Goal: Check status: Check status

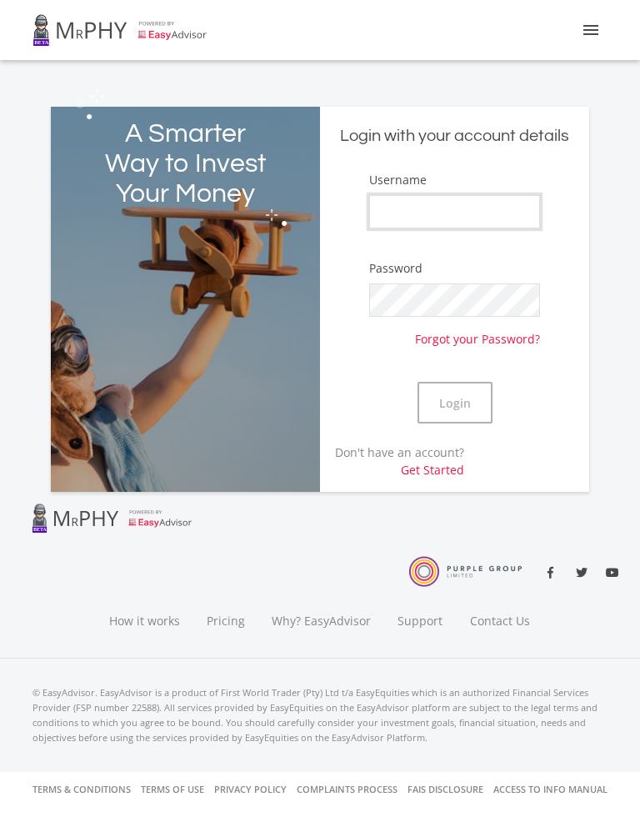
click at [462, 208] on input "Username" at bounding box center [454, 211] width 171 height 33
type input "Kayrab"
click at [456, 405] on button "Login" at bounding box center [455, 403] width 75 height 42
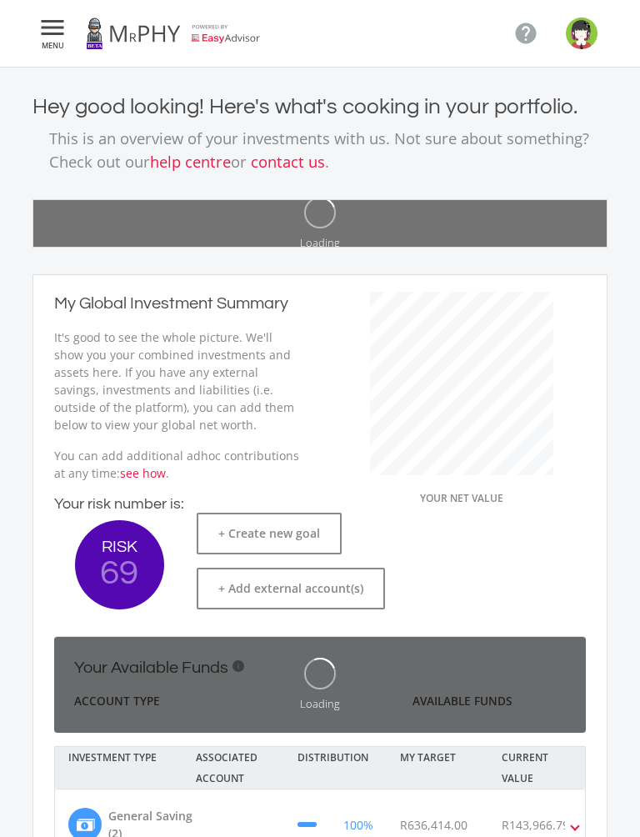
scroll to position [316, 283]
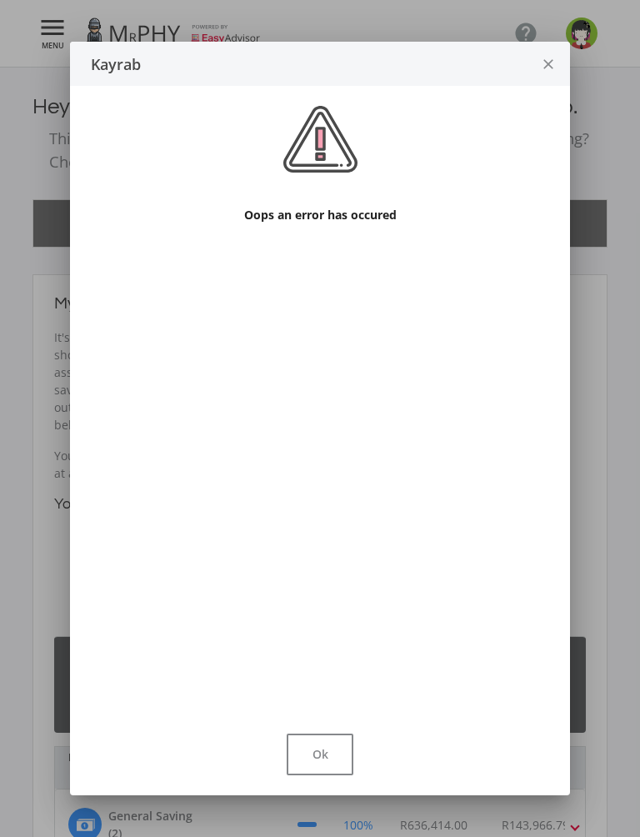
click at [318, 748] on button "Ok" at bounding box center [320, 754] width 67 height 42
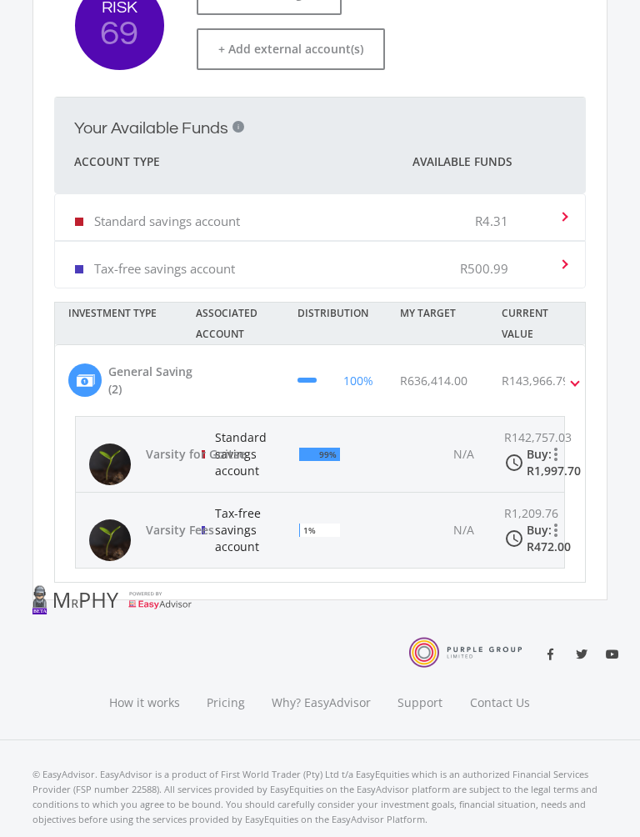
scroll to position [449, 0]
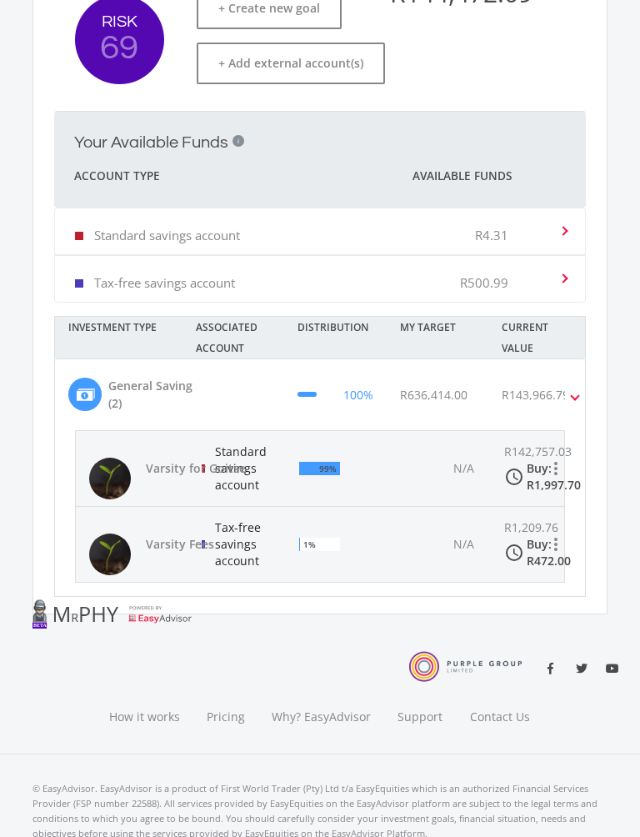
click at [404, 230] on div "Standard savings account R4.31" at bounding box center [316, 232] width 483 height 51
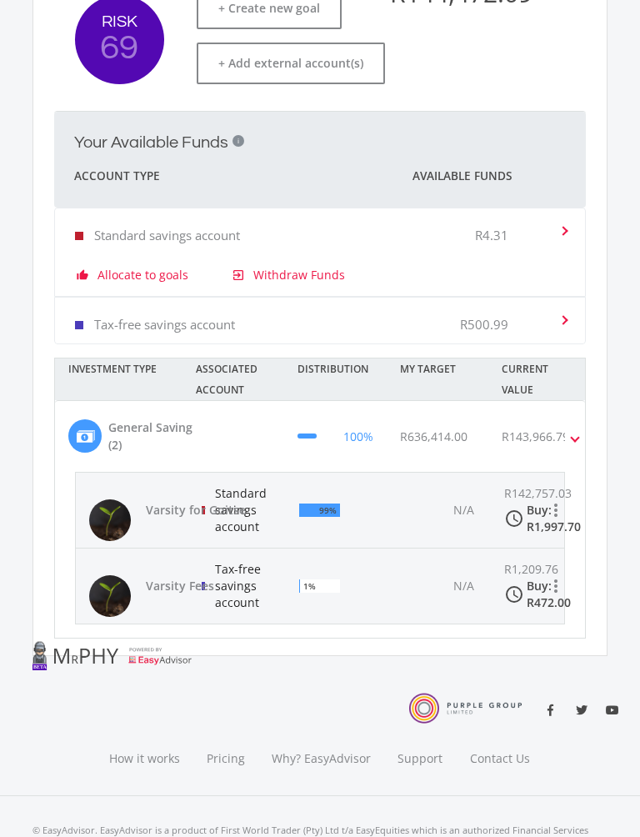
scroll to position [450, 0]
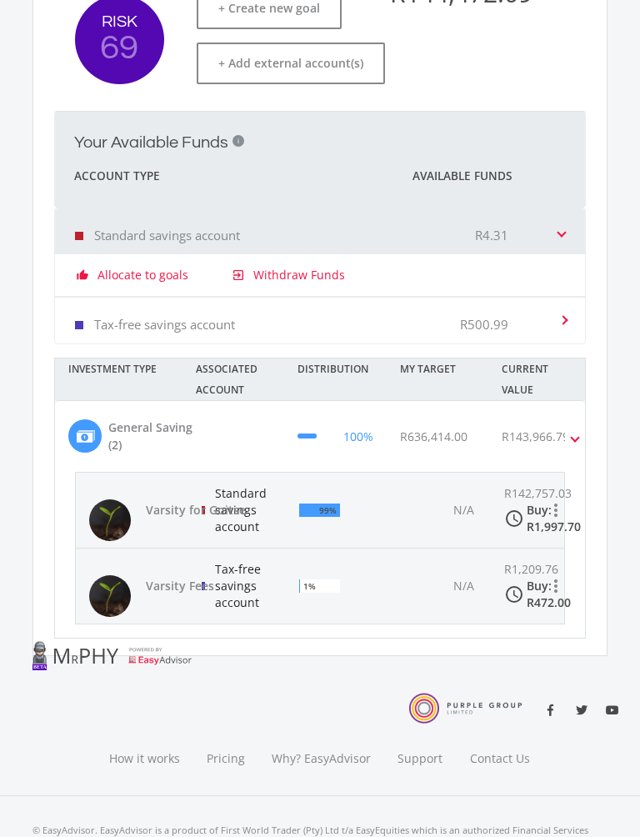
click at [186, 518] on div "Varsity for Goitse" at bounding box center [175, 509] width 173 height 63
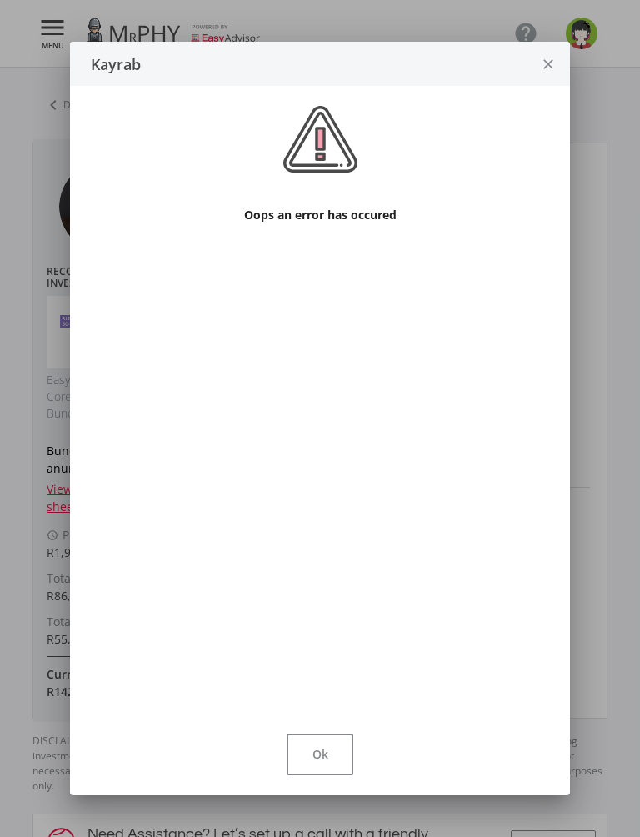
click at [318, 758] on button "Ok" at bounding box center [320, 754] width 67 height 42
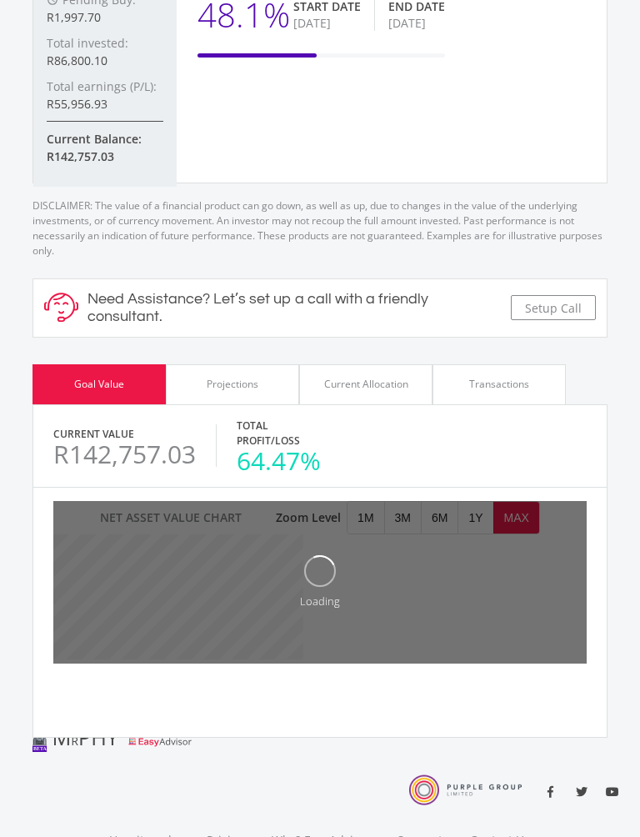
scroll to position [535, 0]
click at [234, 377] on div "Projections" at bounding box center [233, 384] width 52 height 15
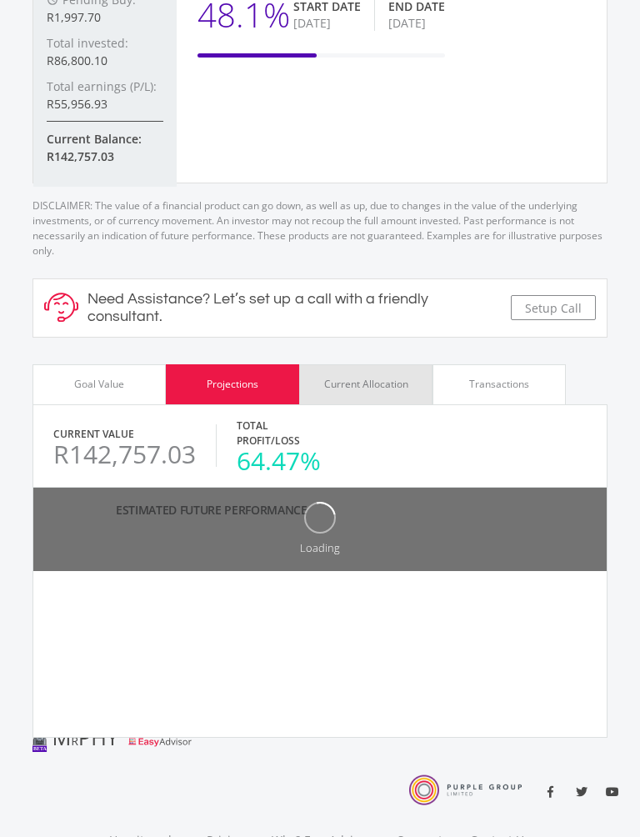
click at [369, 377] on div "Current Allocation" at bounding box center [366, 384] width 84 height 15
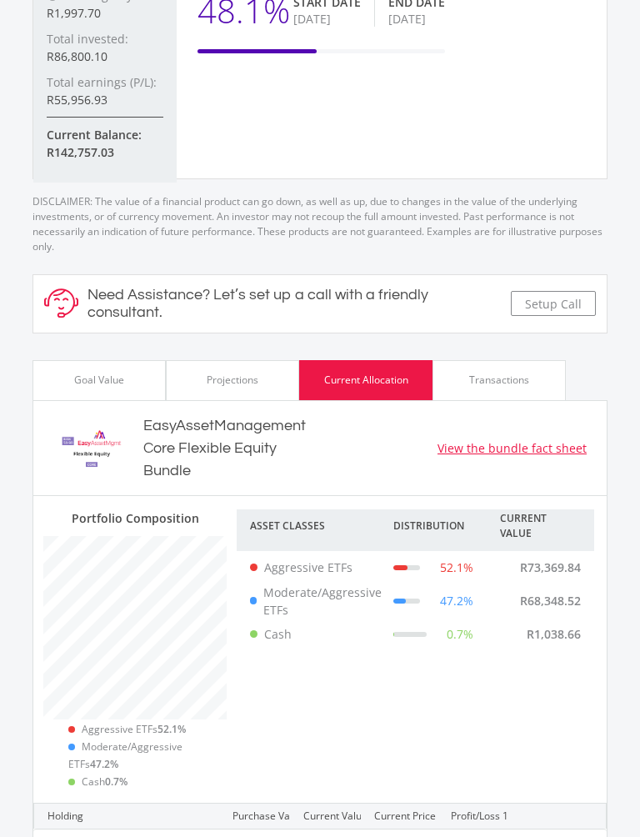
scroll to position [538, 0]
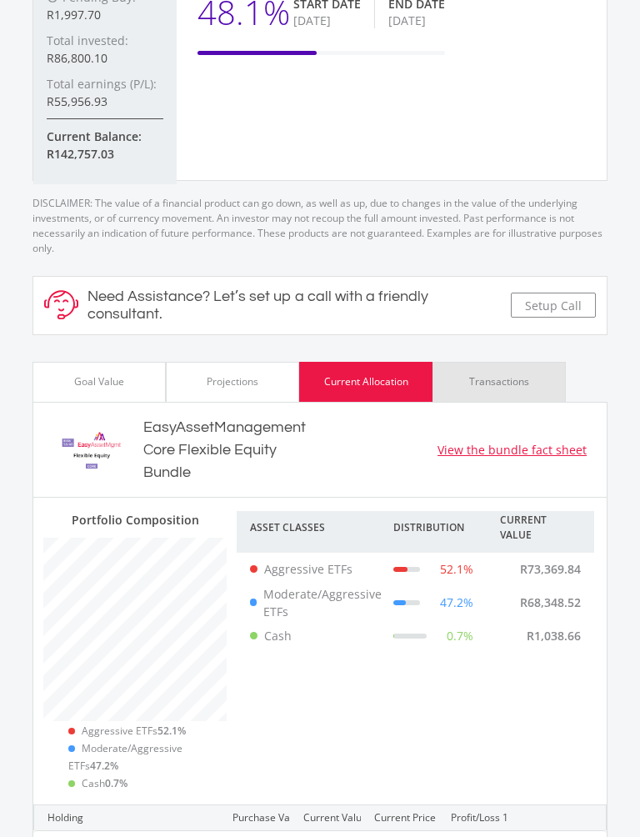
click at [502, 374] on div "Transactions" at bounding box center [499, 381] width 60 height 15
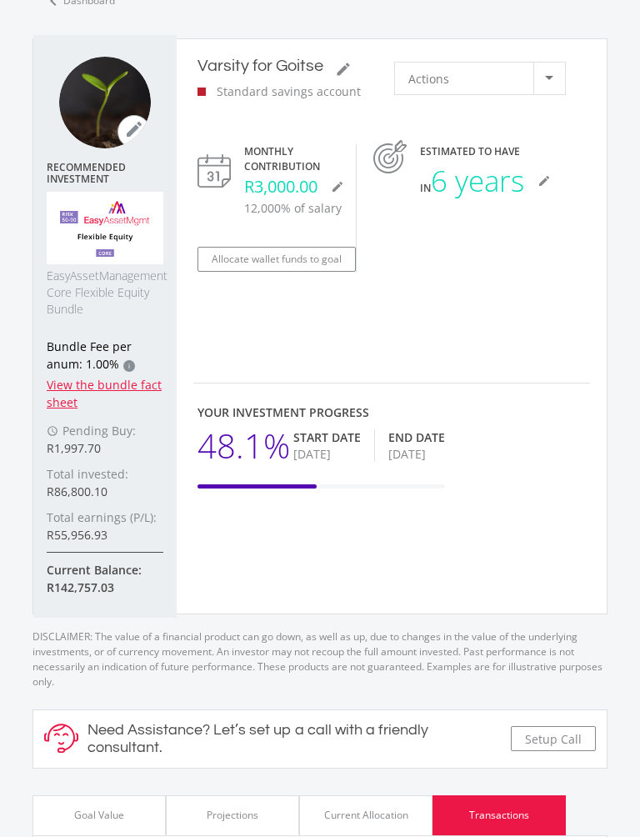
scroll to position [0, 0]
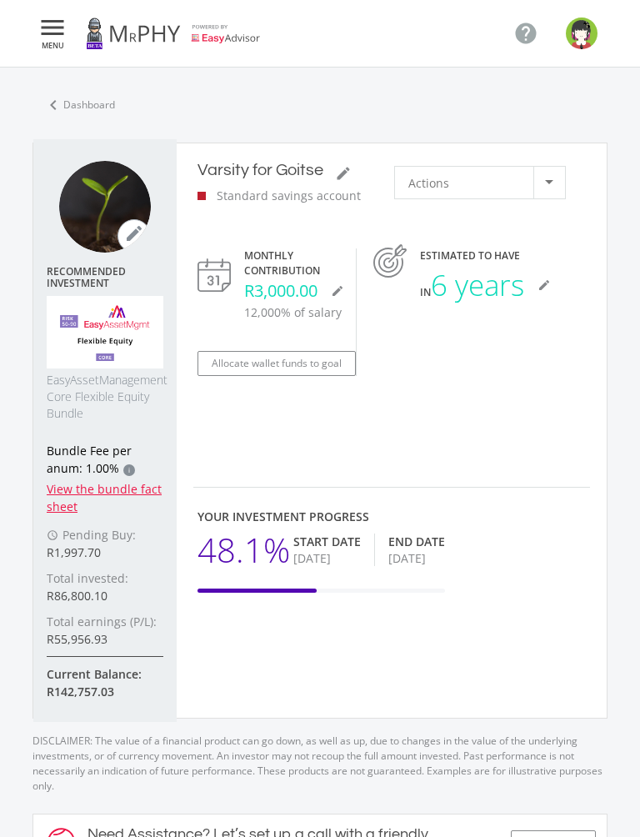
click at [577, 35] on img "button" at bounding box center [582, 34] width 32 height 32
